Goal: Submit feedback/report problem: Submit feedback/report problem

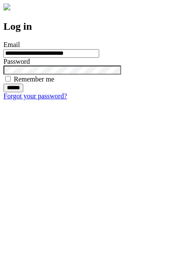
type input "**********"
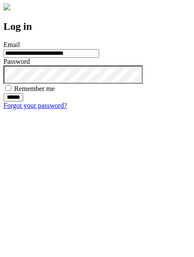
click at [23, 102] on input "******" at bounding box center [13, 97] width 20 height 9
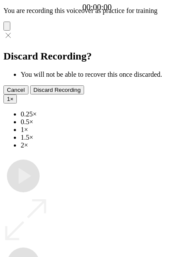
type input "**********"
